Goal: Information Seeking & Learning: Learn about a topic

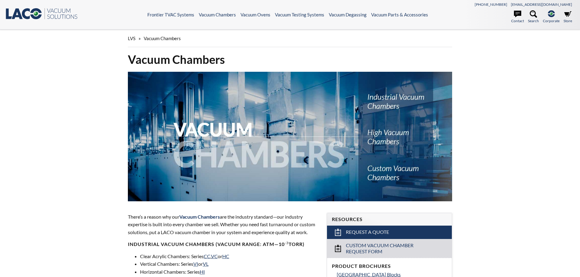
select select "Language Translate Widget"
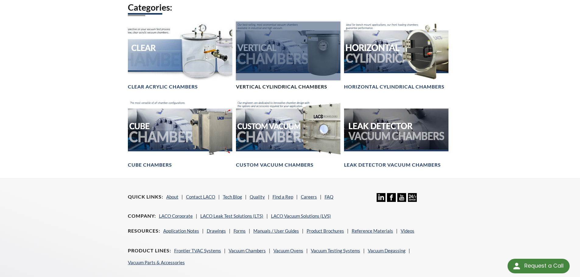
scroll to position [365, 0]
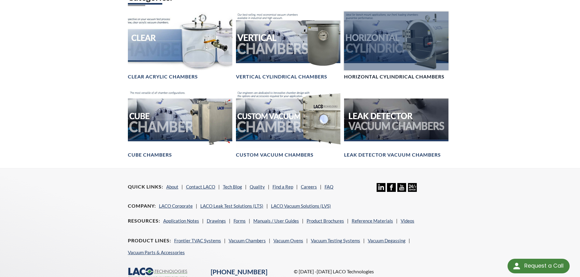
click at [385, 56] on div at bounding box center [396, 41] width 104 height 59
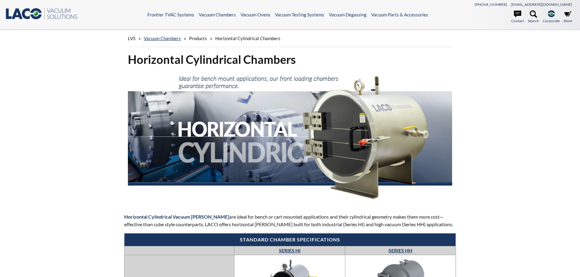
select select "Language Translate Widget"
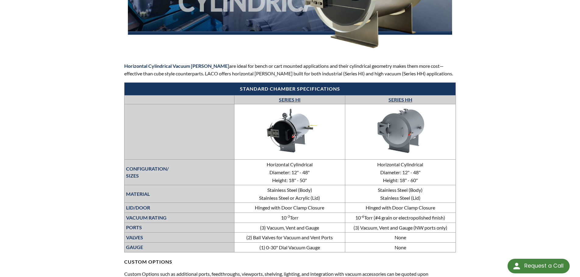
scroll to position [213, 0]
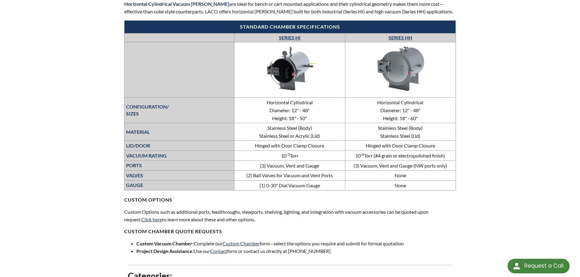
drag, startPoint x: 350, startPoint y: 157, endPoint x: 449, endPoint y: 156, distance: 99.3
click at [449, 156] on td "10 -6 Torr (#4 grain or electropolished finish)" at bounding box center [400, 156] width 111 height 10
click at [403, 36] on link "SERIES HH" at bounding box center [401, 38] width 24 height 6
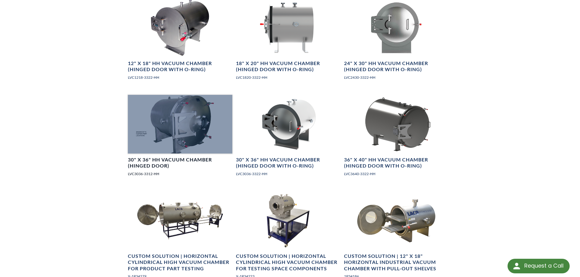
scroll to position [487, 0]
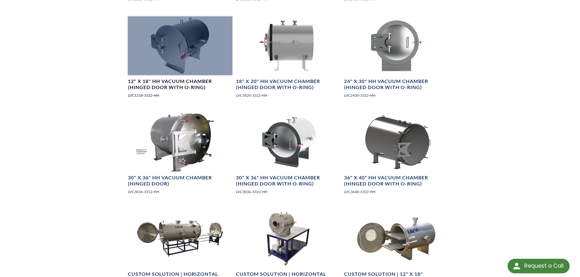
click at [192, 58] on div at bounding box center [180, 45] width 104 height 59
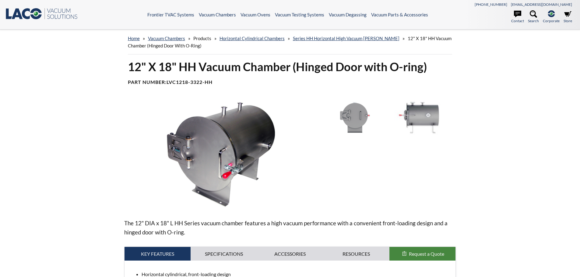
select select "Language Translate Widget"
click at [274, 40] on link "Horizontal Cylindrical Chambers" at bounding box center [252, 38] width 65 height 5
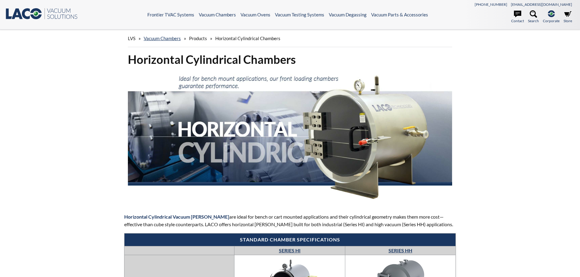
select select "Language Translate Widget"
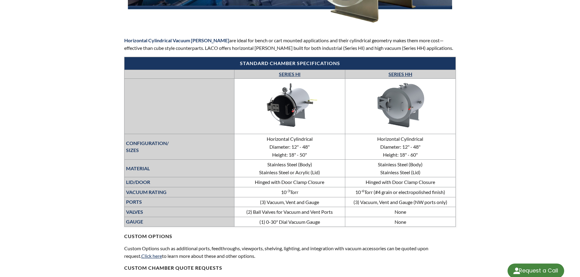
scroll to position [213, 0]
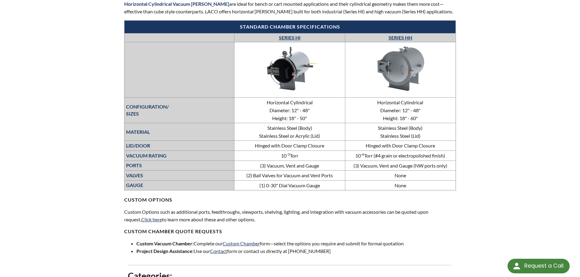
click at [293, 37] on link "SERIES HI" at bounding box center [290, 38] width 22 height 6
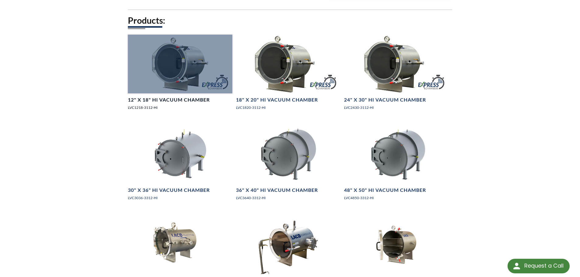
scroll to position [335, 0]
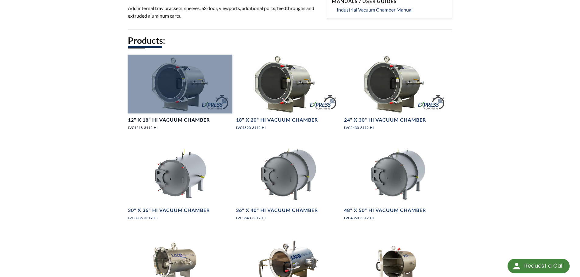
click at [203, 98] on div at bounding box center [180, 84] width 104 height 59
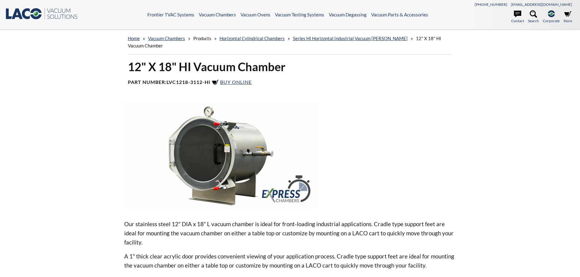
select select "Language Translate Widget"
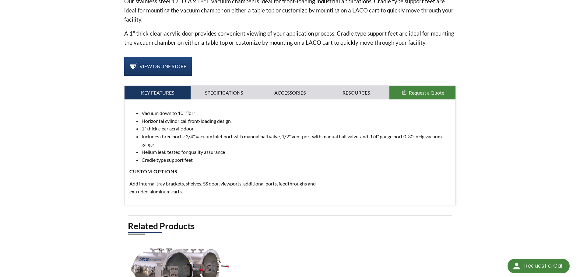
scroll to position [213, 0]
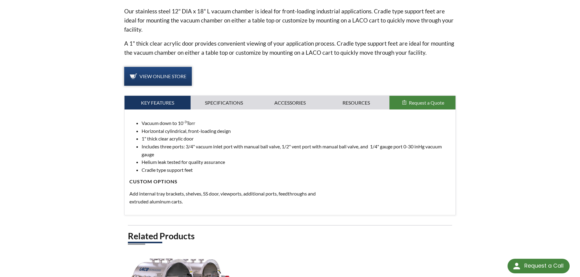
click at [181, 77] on span "View Online Store" at bounding box center [162, 76] width 47 height 6
